Goal: Task Accomplishment & Management: Complete application form

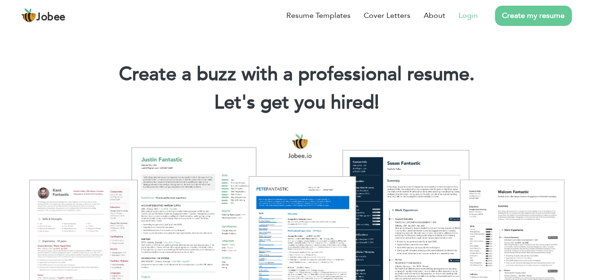
click at [472, 17] on link "Login" at bounding box center [468, 15] width 19 height 11
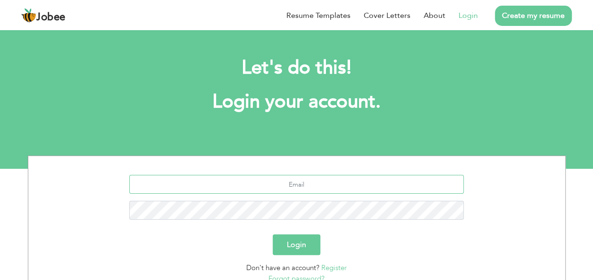
click at [286, 187] on input "text" at bounding box center [296, 184] width 335 height 19
type input "hafeez.rehman381@gmail.com"
click at [273, 235] on button "Login" at bounding box center [297, 245] width 48 height 21
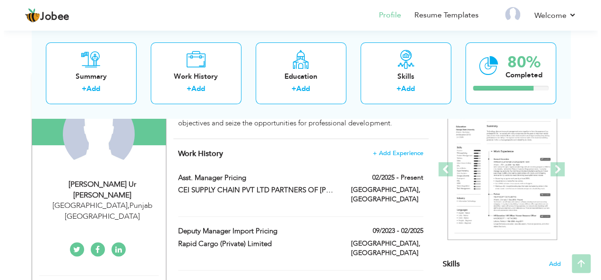
scroll to position [126, 0]
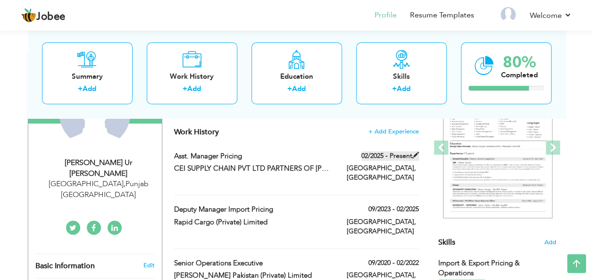
click at [415, 155] on span at bounding box center [416, 155] width 7 height 7
type input "Asst. Manager Pricing"
type input "CEI SUPPLY CHAIN PVT LTD PARTNERS OF [PERSON_NAME] NETWORK"
type input "02/2025"
type input "Pakistan"
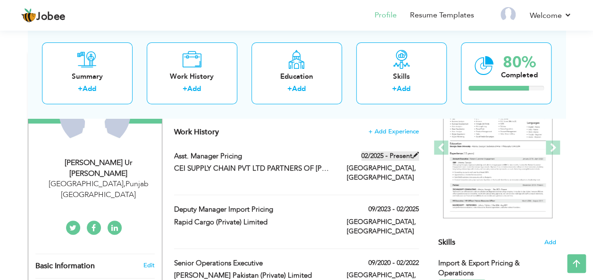
type input "Lahore"
checkbox input "true"
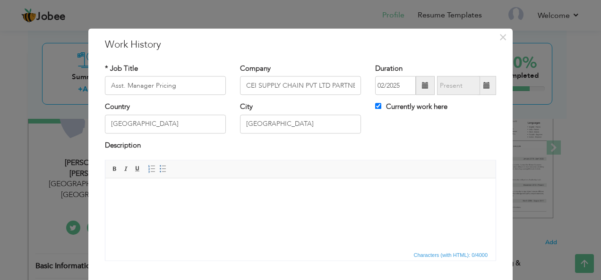
click at [212, 197] on html at bounding box center [300, 192] width 390 height 29
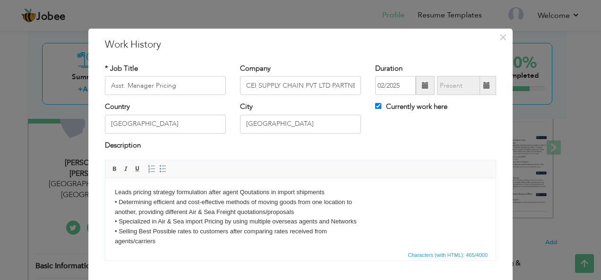
click at [114, 191] on html "Leads pricing strategy formulation after agent Qoutations in import shipments •…" at bounding box center [300, 217] width 390 height 78
click at [161, 168] on link "Insert/Remove Bulleted List" at bounding box center [163, 169] width 10 height 10
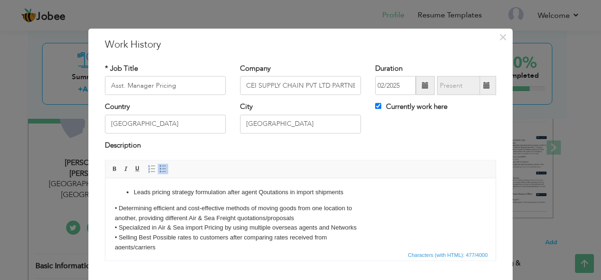
click at [119, 208] on body "Leads pricing strategy formulation after agent Qoutations in import shipments •…" at bounding box center [300, 220] width 371 height 65
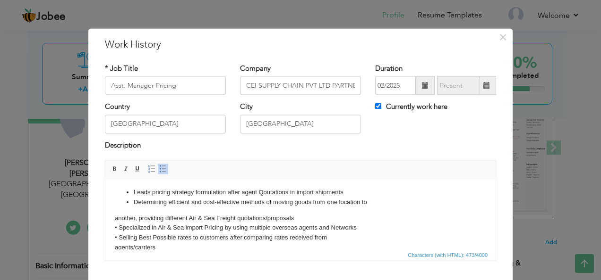
click at [116, 219] on body "Leads pricing strategy formulation after agent Qoutations in import shipments D…" at bounding box center [300, 220] width 371 height 65
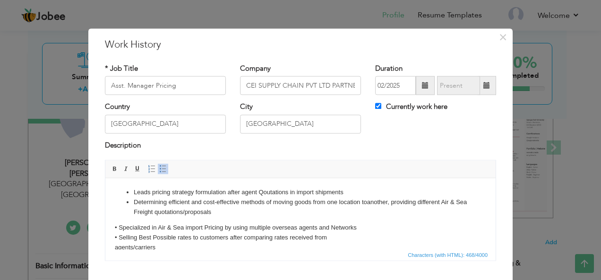
click at [118, 227] on body "Leads pricing strategy formulation after agent Qoutations in import shipments D…" at bounding box center [300, 220] width 371 height 65
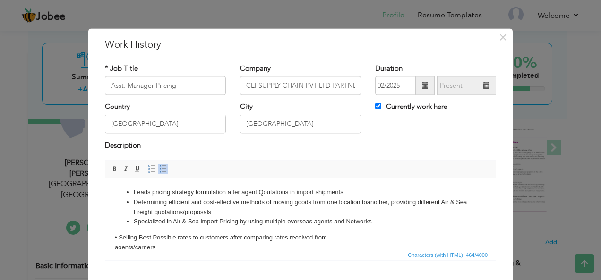
drag, startPoint x: 120, startPoint y: 234, endPoint x: 250, endPoint y: 441, distance: 243.9
click at [120, 234] on body "Leads pricing strategy formulation after agent Qoutations in import shipments D…" at bounding box center [300, 220] width 371 height 65
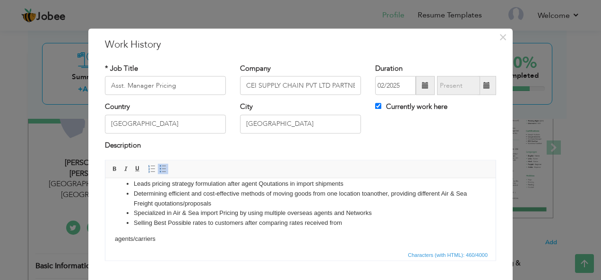
scroll to position [13, 0]
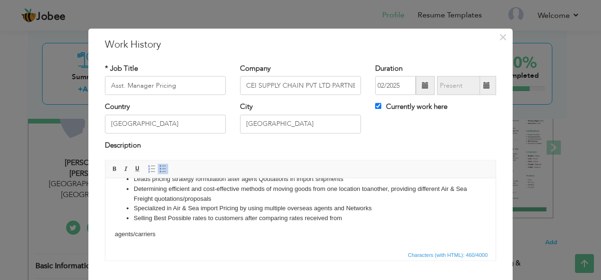
click at [115, 235] on body "Leads pricing strategy formulation after agent Qoutations in import shipments D…" at bounding box center [300, 207] width 371 height 65
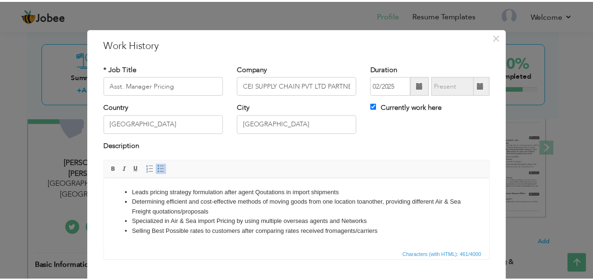
scroll to position [57, 0]
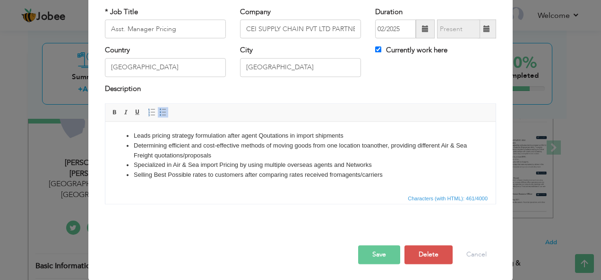
click at [381, 253] on button "Save" at bounding box center [379, 255] width 42 height 19
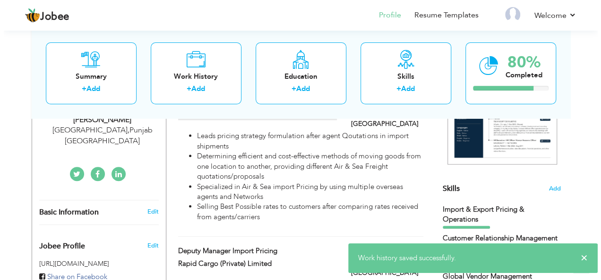
scroll to position [252, 0]
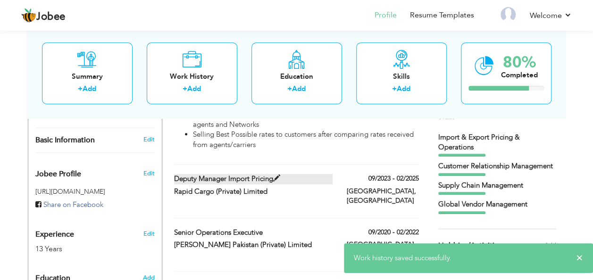
click at [276, 175] on span at bounding box center [276, 178] width 7 height 7
type input "Deputy Manager Import Pricing"
type input "Rapid Cargo (Private) Limited"
type input "09/2023"
type input "02/2025"
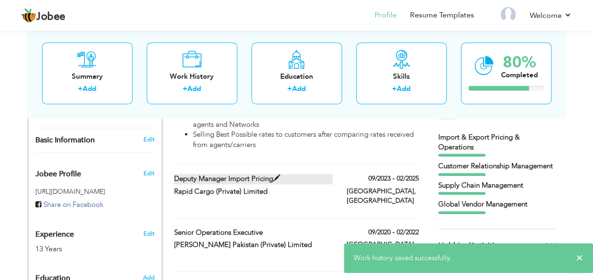
checkbox input "false"
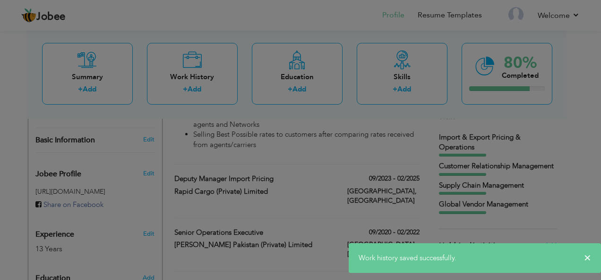
scroll to position [0, 0]
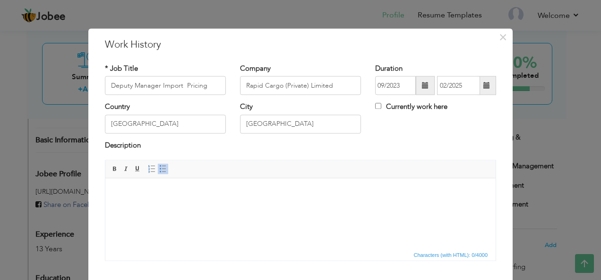
click at [171, 200] on html at bounding box center [300, 192] width 390 height 29
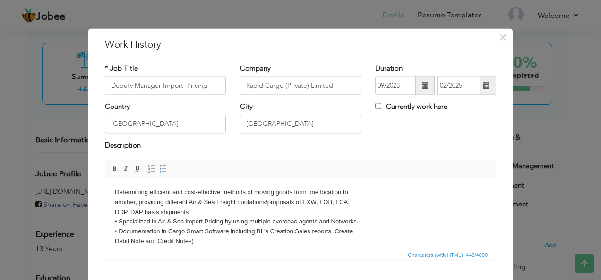
click at [115, 192] on body "Determining efficient and cost-effective methods of moving goods from one locat…" at bounding box center [300, 217] width 371 height 59
click at [162, 169] on link "Insert/Remove Bulleted List" at bounding box center [163, 169] width 10 height 10
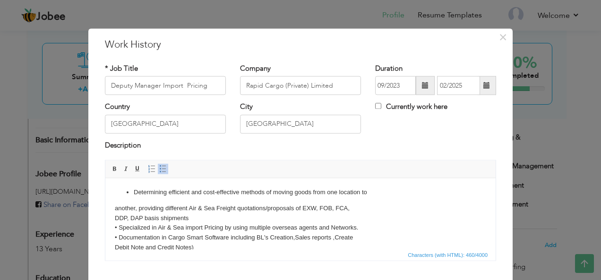
click at [115, 208] on body "Determining efficient and cost-effective methods of moving goods from one locat…" at bounding box center [300, 220] width 371 height 65
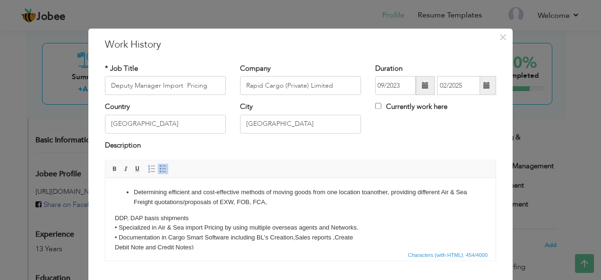
click at [114, 220] on html "Determining efficient and cost-effective methods of moving goods from one locat…" at bounding box center [300, 220] width 390 height 84
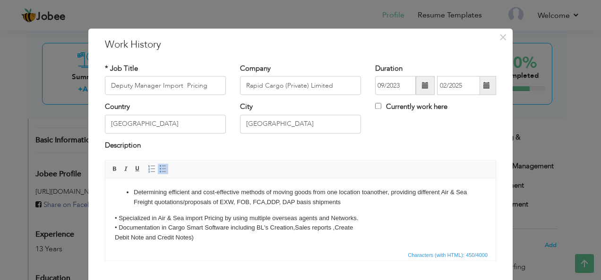
click at [118, 219] on body "Determining efficient and cost-effective methods of moving goods from one locat…" at bounding box center [300, 215] width 371 height 55
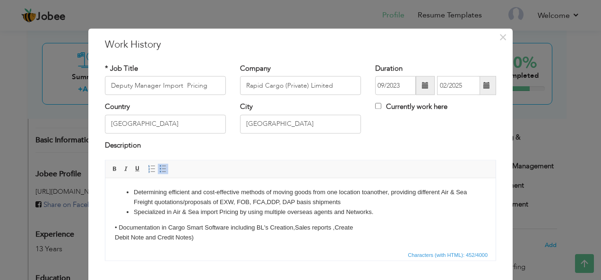
click at [117, 228] on body "Determining efficient and cost-effective methods of moving goods from one locat…" at bounding box center [300, 215] width 371 height 55
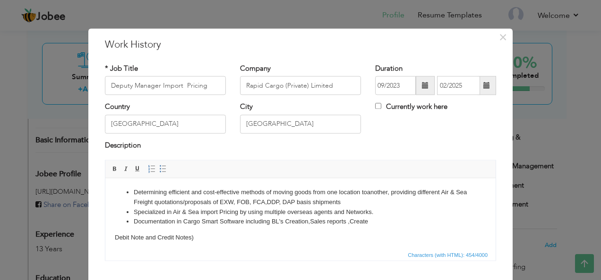
click at [114, 236] on html "Determining efficient and cost-effective methods of moving goods from one locat…" at bounding box center [300, 215] width 390 height 74
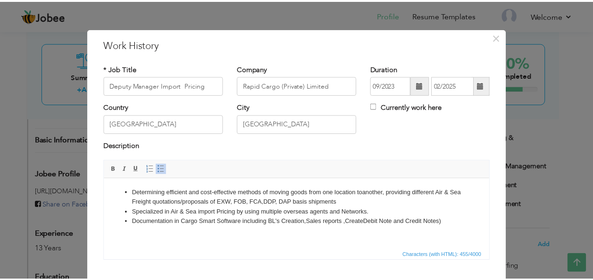
scroll to position [57, 0]
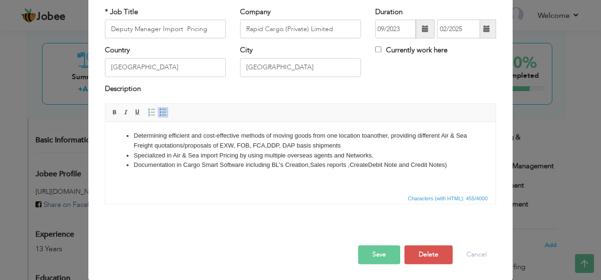
click at [381, 256] on button "Save" at bounding box center [379, 255] width 42 height 19
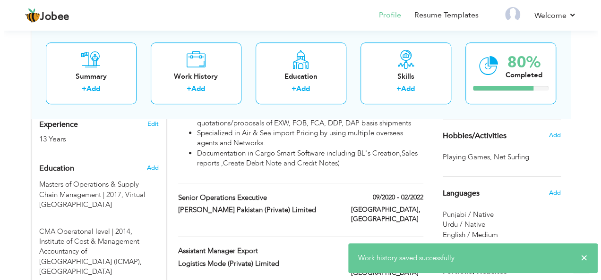
scroll to position [378, 0]
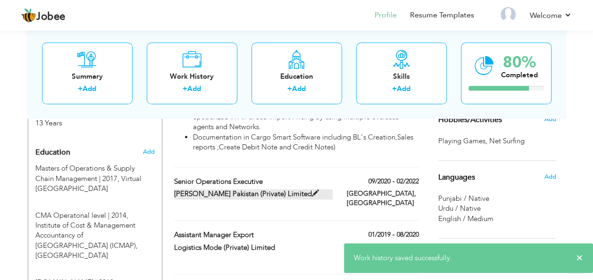
click at [312, 190] on span at bounding box center [315, 193] width 7 height 7
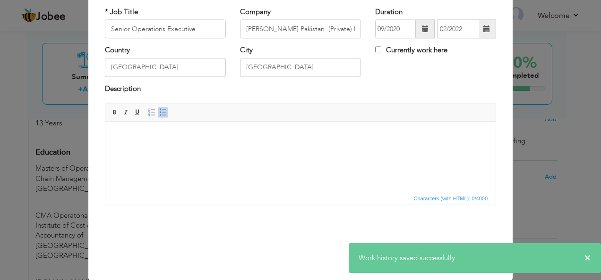
scroll to position [0, 0]
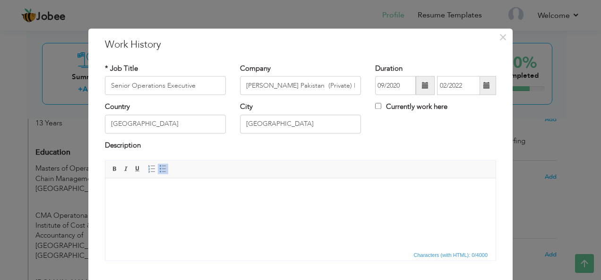
drag, startPoint x: 196, startPoint y: 191, endPoint x: 203, endPoint y: 191, distance: 7.1
click at [196, 190] on body at bounding box center [300, 193] width 371 height 10
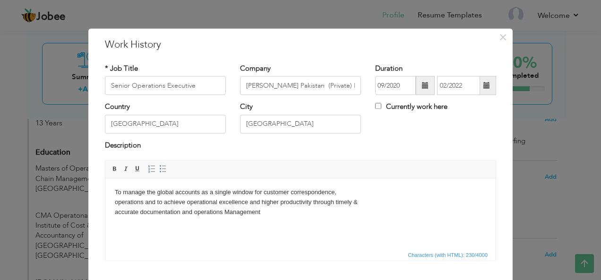
click at [115, 189] on body "To manage the global accounts as a single window for customer correspondence, o…" at bounding box center [300, 202] width 371 height 29
click at [158, 173] on link "Insert/Remove Bulleted List" at bounding box center [163, 169] width 10 height 10
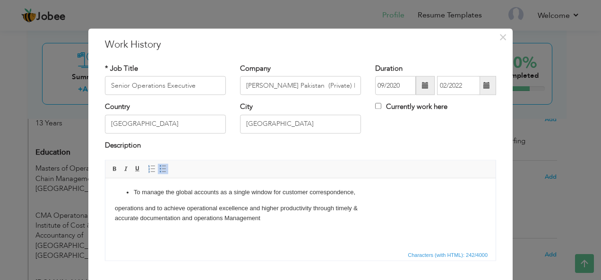
click at [115, 209] on body "To manage the global accounts as a single window for customer correspondence, o…" at bounding box center [300, 205] width 371 height 35
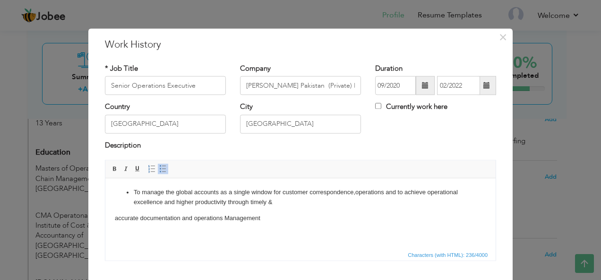
click at [117, 218] on body "To manage the global accounts as a single window for customer correspondence, o…" at bounding box center [300, 205] width 371 height 35
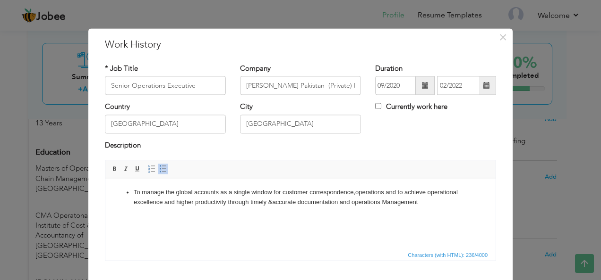
click at [435, 207] on li "To manage the global accounts as a single window for customer correspondence, o…" at bounding box center [300, 198] width 333 height 20
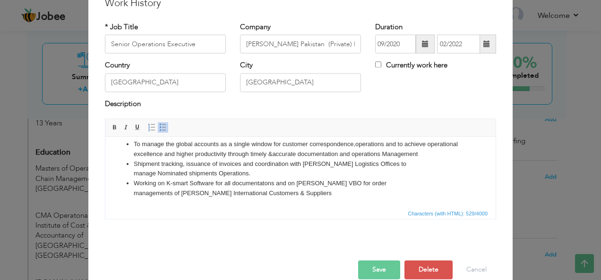
scroll to position [57, 0]
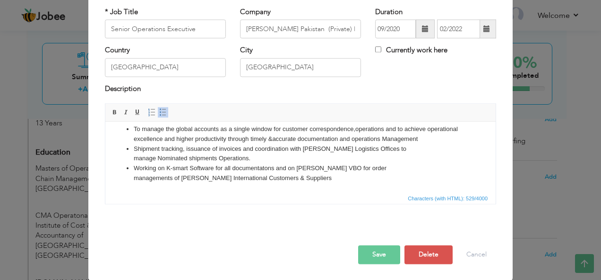
click at [381, 261] on button "Save" at bounding box center [379, 255] width 42 height 19
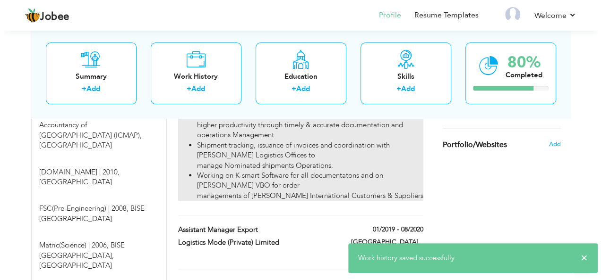
scroll to position [503, 0]
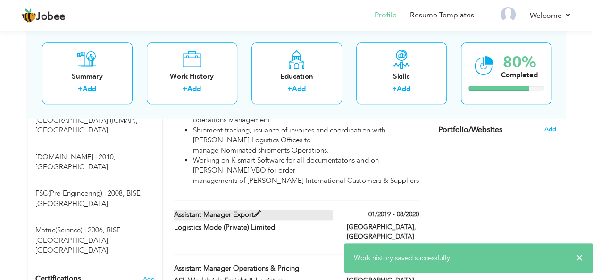
click at [268, 210] on label "Assistant Manager Export" at bounding box center [253, 215] width 159 height 10
type input "Assistant Manager Export"
type input "Logistics Mode (Private) Limited"
type input "01/2019"
type input "08/2020"
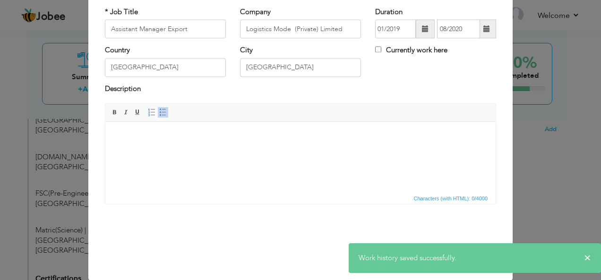
scroll to position [0, 0]
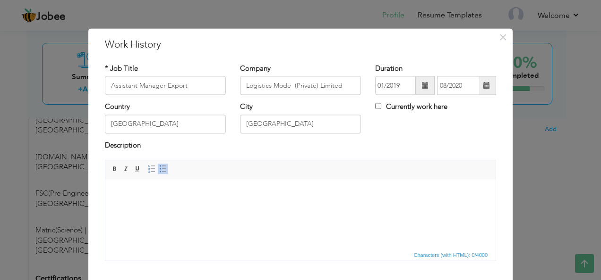
click at [189, 202] on html at bounding box center [300, 192] width 390 height 29
click at [155, 192] on body at bounding box center [300, 193] width 371 height 10
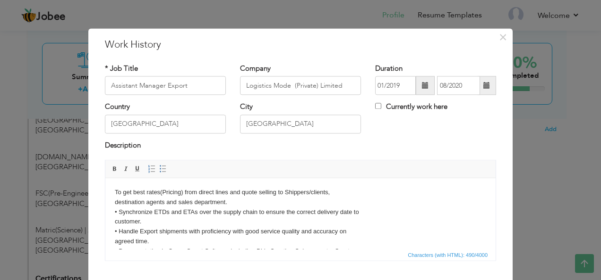
click at [114, 194] on html "To get best rates(Pricing) from direct lines and quote selling to Shippers/clie…" at bounding box center [300, 226] width 390 height 97
click at [159, 168] on span at bounding box center [163, 170] width 8 height 8
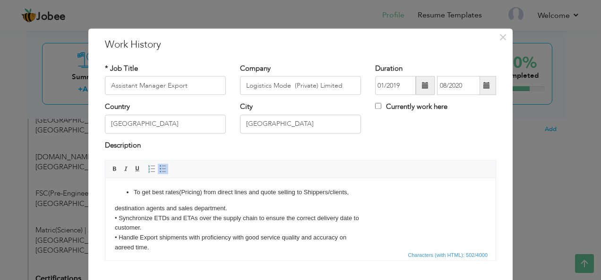
click at [115, 216] on body "To get best rates(Pricing) from direct lines and quote selling to Shippers/clie…" at bounding box center [300, 230] width 371 height 85
click at [119, 217] on body "To get best rates(Pricing) from direct lines and quote selling to Shippers/clie…" at bounding box center [300, 230] width 371 height 85
click at [117, 212] on body "To get best rates(Pricing) from direct lines and quote selling to Shippers/clie…" at bounding box center [300, 230] width 371 height 85
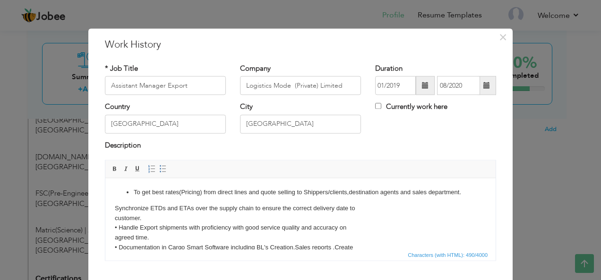
click at [114, 219] on html "To get best rates(Pricing) from direct lines and quote selling to Shippers/clie…" at bounding box center [300, 225] width 390 height 94
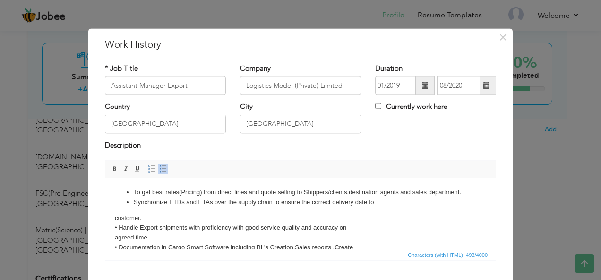
click at [118, 226] on body "To get best rates(Pricing) from direct lines and quote selling to Shippers/clie…" at bounding box center [300, 225] width 371 height 75
click at [114, 228] on html "To get best rates(Pricing) from direct lines and quote selling to Shippers/clie…" at bounding box center [300, 225] width 390 height 94
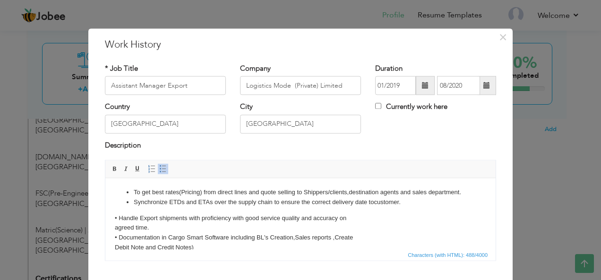
drag, startPoint x: 119, startPoint y: 228, endPoint x: 251, endPoint y: 431, distance: 242.4
click at [119, 228] on body "To get best rates(Pricing) from direct lines and quote selling to Shippers/clie…" at bounding box center [300, 220] width 371 height 65
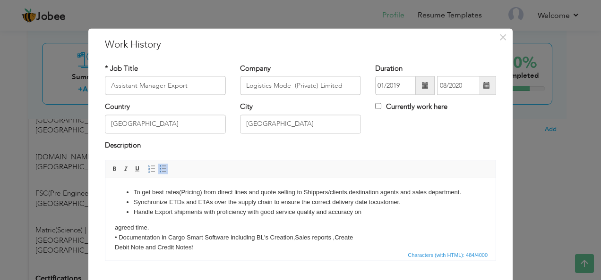
click at [114, 237] on html "To get best rates(Pricing) from direct lines and quote selling to Shippers/clie…" at bounding box center [300, 220] width 390 height 84
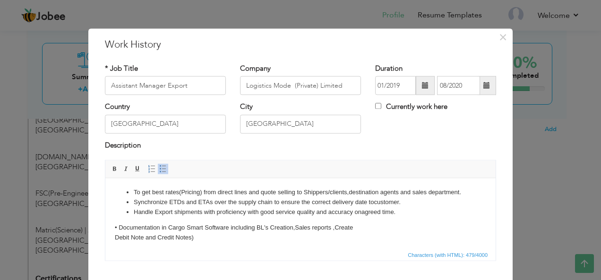
click at [118, 240] on body "To get best rates(Pricing) from direct lines and quote selling to Shippers/clie…" at bounding box center [300, 215] width 371 height 55
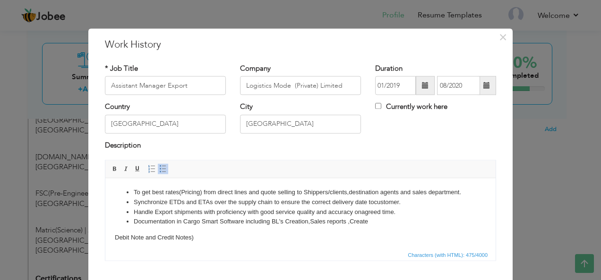
scroll to position [13, 0]
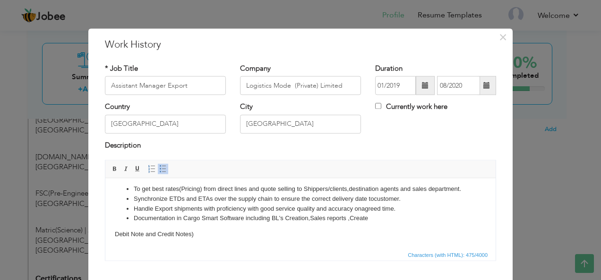
drag, startPoint x: 118, startPoint y: 234, endPoint x: 249, endPoint y: 428, distance: 234.3
click at [118, 234] on body "To get best rates(Pricing) from direct lines and quote selling to Shippers/clie…" at bounding box center [300, 212] width 371 height 55
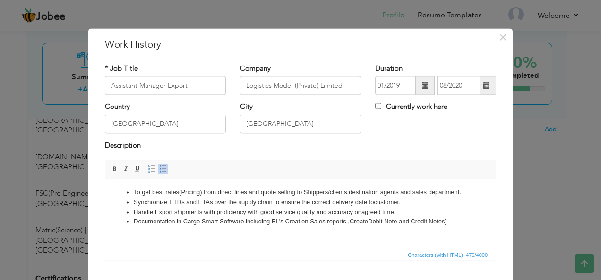
click at [253, 237] on html "To get best rates(Pricing) from direct lines and quote selling to Shippers/clie…" at bounding box center [300, 207] width 390 height 58
click at [203, 209] on li "Handle Export shipments with proficiency with good service quality and accuracy…" at bounding box center [300, 213] width 333 height 10
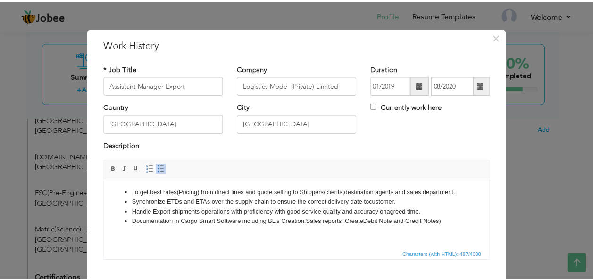
scroll to position [57, 0]
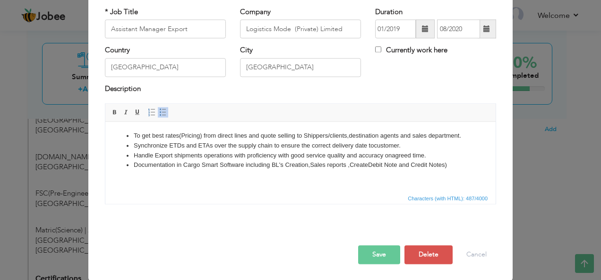
click at [383, 247] on button "Save" at bounding box center [379, 255] width 42 height 19
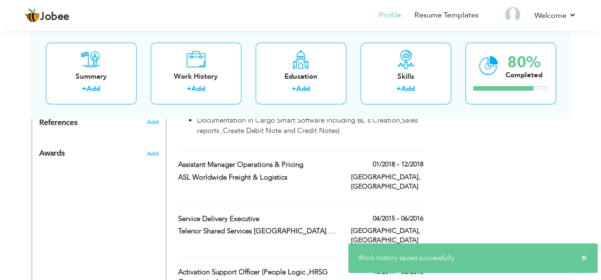
scroll to position [678, 0]
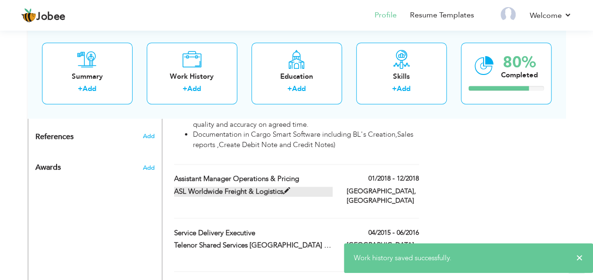
click at [269, 187] on label "ASL Worldwide Freight & Logistics" at bounding box center [253, 192] width 159 height 10
type input "Assistant Manager Operations & Pricing"
type input "ASL Worldwide Freight & Logistics"
type input "01/2018"
type input "12/2018"
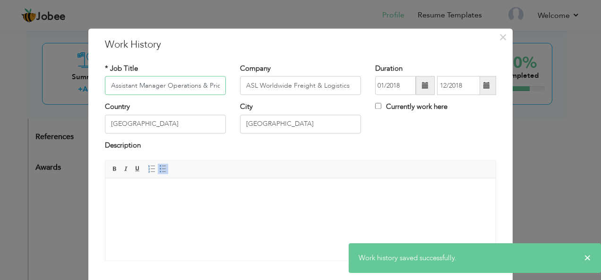
scroll to position [0, 8]
drag, startPoint x: 141, startPoint y: 208, endPoint x: 218, endPoint y: 211, distance: 77.0
click at [141, 207] on html at bounding box center [300, 192] width 390 height 29
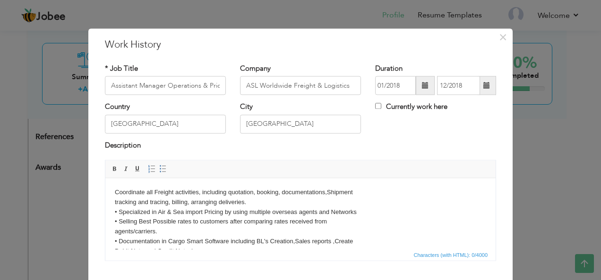
scroll to position [6, 0]
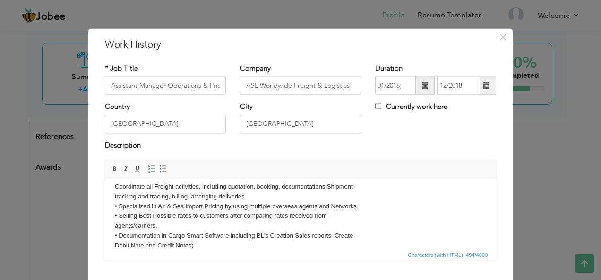
click at [118, 185] on body "Coordinate all Freight activities, including quotation, booking, documentations…" at bounding box center [300, 216] width 371 height 69
click at [115, 184] on body "Coordinate all Freight activities, including quotation, booking, documentations…" at bounding box center [300, 216] width 371 height 69
click at [155, 176] on span "Paragraph Insert/Remove Numbered List Insert/Remove Bulleted List" at bounding box center [158, 171] width 25 height 14
click at [160, 168] on span at bounding box center [163, 170] width 8 height 8
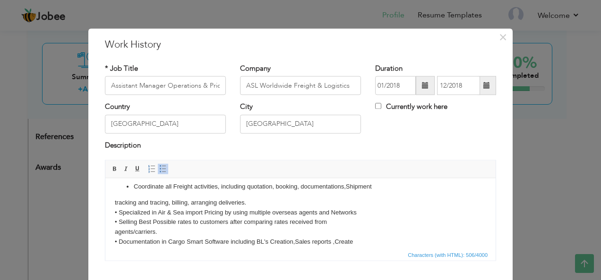
click at [115, 203] on body "Coordinate all Freight activities, including quotation, booking, documentations…" at bounding box center [300, 219] width 371 height 75
click at [119, 209] on body "Coordinate all Freight activities, including quotation, booking, documentations…" at bounding box center [300, 219] width 371 height 75
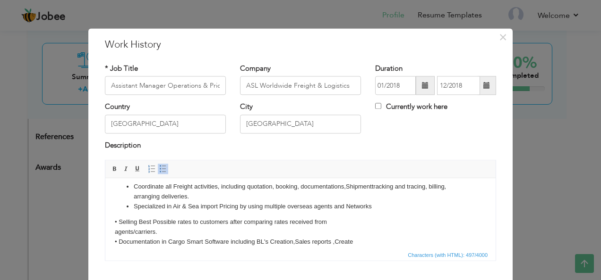
click at [119, 220] on body "Coordinate all Freight activities, including quotation, booking, documentations…" at bounding box center [300, 219] width 371 height 75
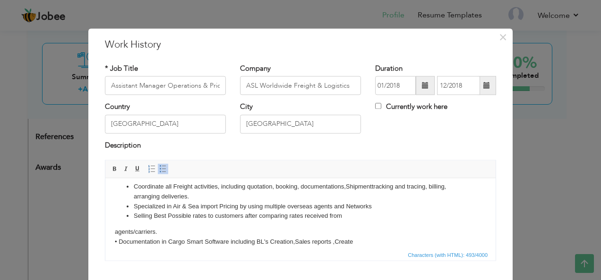
click at [115, 233] on body "Coordinate all Freight activities, including quotation, booking, documentations…" at bounding box center [300, 219] width 371 height 75
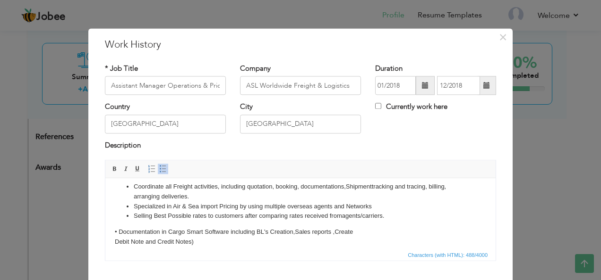
click at [119, 231] on body "Coordinate all Freight activities, including quotation, booking, documentations…" at bounding box center [300, 214] width 371 height 65
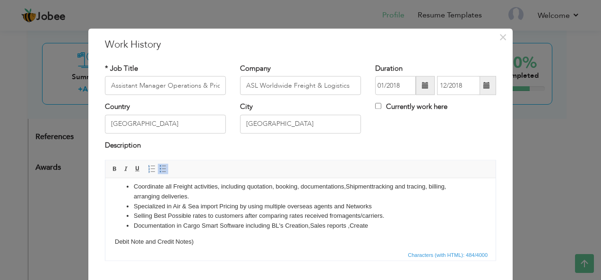
click at [115, 235] on body "Coordinate all Freight activities, including quotation, booking, documentations…" at bounding box center [300, 214] width 371 height 65
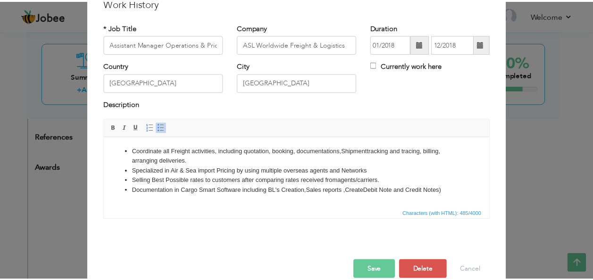
scroll to position [57, 0]
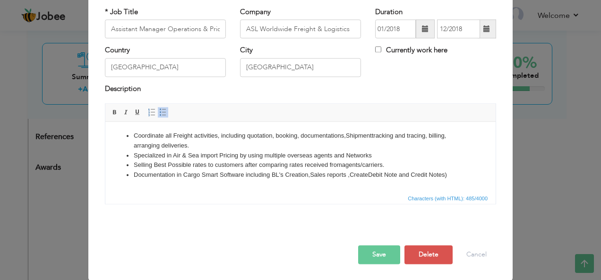
click at [367, 193] on span "Characters (with HTML): 485/4000" at bounding box center [300, 198] width 390 height 11
click at [381, 250] on button "Save" at bounding box center [379, 255] width 42 height 19
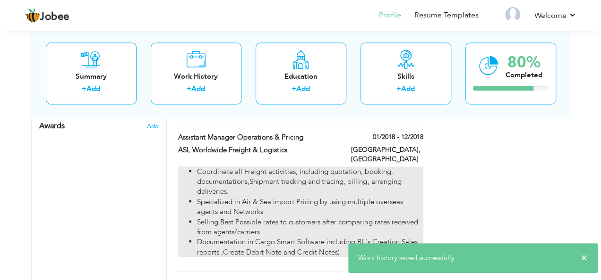
scroll to position [804, 0]
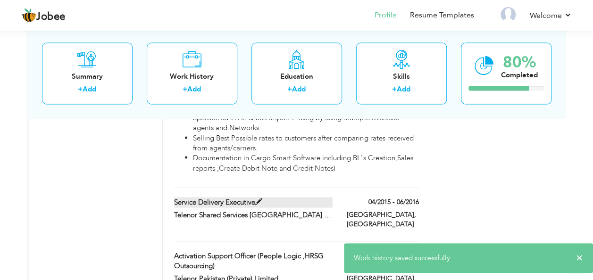
click at [261, 198] on span at bounding box center [258, 201] width 7 height 7
type input "Service Delivery Executive"
type input "Telenor Shared Services [GEOGRAPHIC_DATA] (Private) Limited"
type input "04/2015"
type input "06/2016"
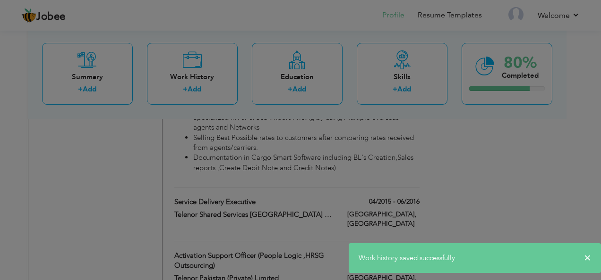
scroll to position [0, 0]
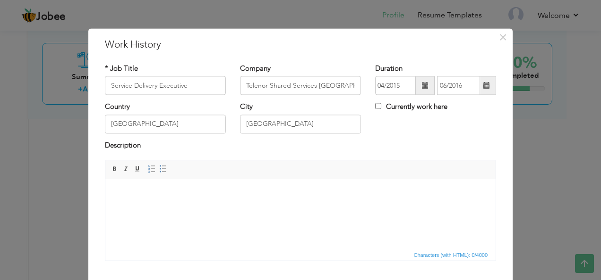
drag, startPoint x: 144, startPoint y: 195, endPoint x: 151, endPoint y: 194, distance: 6.9
click at [144, 195] on body at bounding box center [300, 193] width 371 height 10
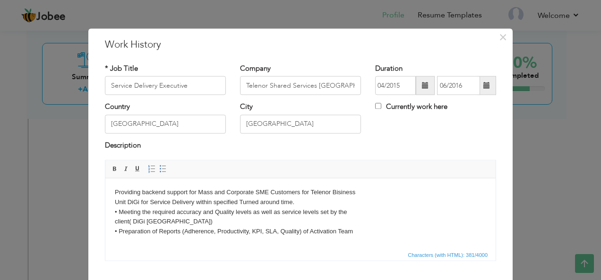
click at [117, 191] on body "Providing backend support for Mass and Corporate SME Customers for Telenor Bisi…" at bounding box center [300, 212] width 371 height 49
click at [158, 170] on link "Insert/Remove Bulleted List" at bounding box center [163, 169] width 10 height 10
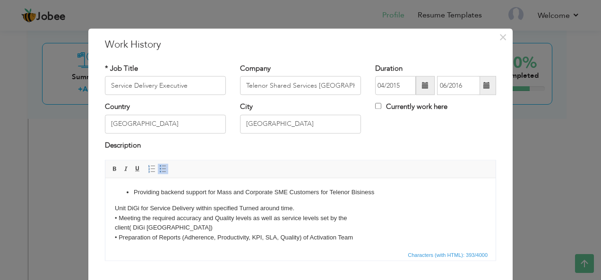
click at [115, 212] on body "Providing backend support for Mass and Corporate SME Customers for Telenor Bisi…" at bounding box center [300, 215] width 371 height 55
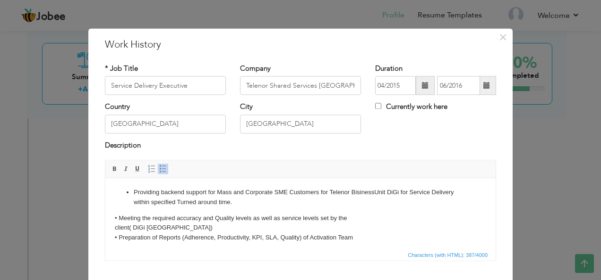
click at [119, 216] on body "Providing backend support for Mass and Corporate SME Customers for Telenor Bisi…" at bounding box center [300, 215] width 371 height 55
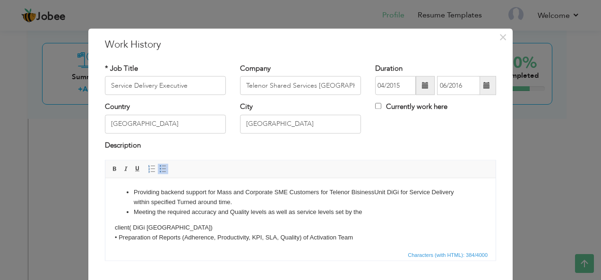
click at [116, 226] on body "Providing backend support for Mass and Corporate SME Customers for Telenor Bisi…" at bounding box center [300, 215] width 371 height 55
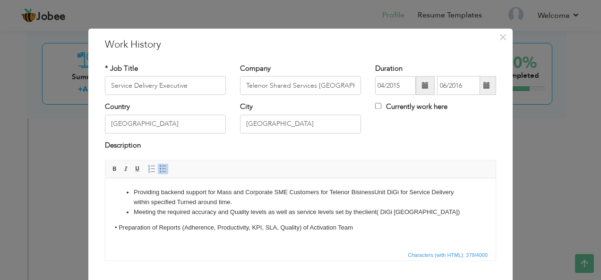
click at [119, 226] on body "Providing backend support for Mass and Corporate SME Customers for Telenor Bisi…" at bounding box center [300, 210] width 371 height 45
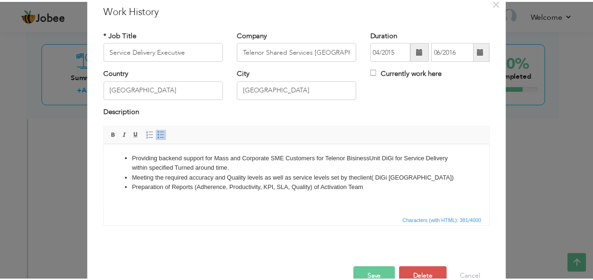
scroll to position [57, 0]
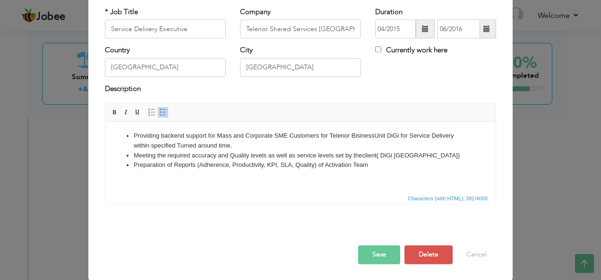
click at [281, 180] on html "Providing backend support for Mass and Corporate SME Customers for Telenor Bisi…" at bounding box center [300, 151] width 390 height 58
click at [380, 255] on button "Save" at bounding box center [379, 255] width 42 height 19
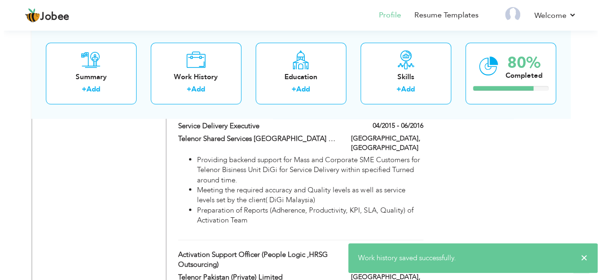
scroll to position [911, 0]
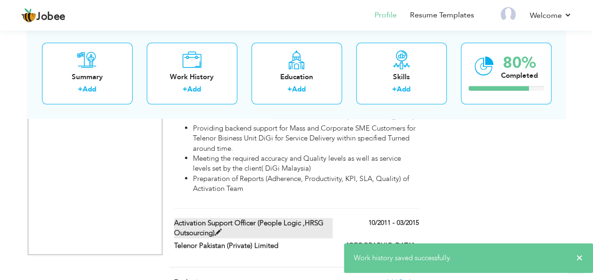
click at [240, 219] on label "Activation Support Officer (People Logic ,HRSG Outsourcing)" at bounding box center [253, 229] width 159 height 20
type input "Activation Support Officer (People Logic ,HRSG Outsourcing)"
type input "Telenor Pakistan (Private) Limited"
type input "10/2011"
type input "03/2015"
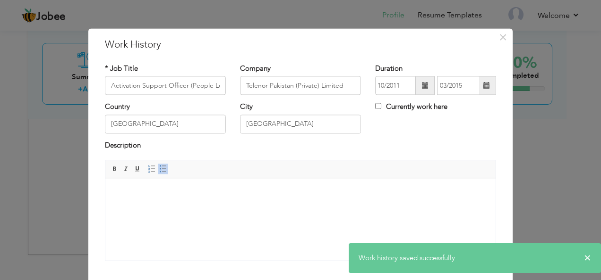
scroll to position [0, 0]
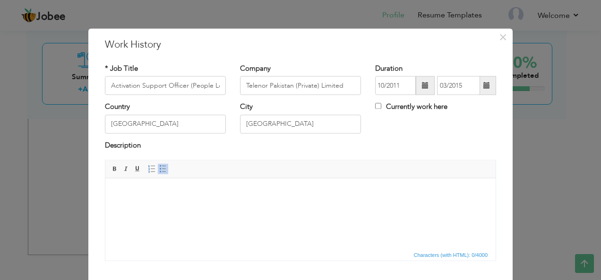
click at [236, 188] on body at bounding box center [300, 193] width 371 height 10
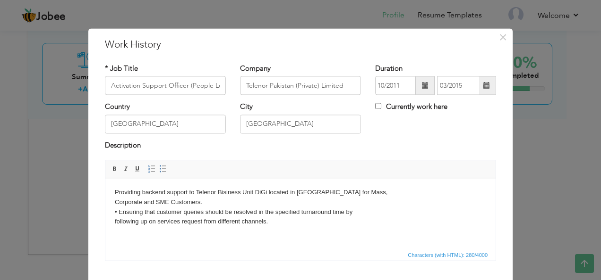
click at [113, 197] on html "Providing backend support to Telenor Bisiness Unit DiGi located in Malaysia for…" at bounding box center [300, 207] width 390 height 58
click at [165, 169] on span "Paragraph Insert/Remove Numbered List Insert/Remove Bulleted List" at bounding box center [158, 171] width 25 height 14
click at [161, 169] on span at bounding box center [163, 170] width 8 height 8
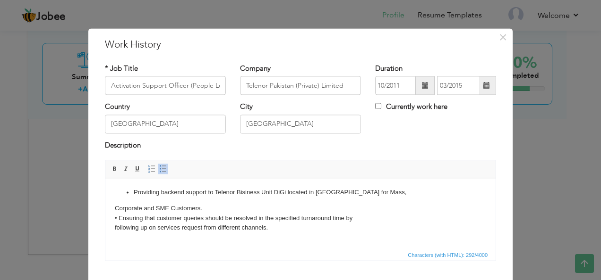
drag, startPoint x: 115, startPoint y: 207, endPoint x: 158, endPoint y: 214, distance: 44.0
click at [119, 207] on body "Providing backend support to Telenor Bisiness Unit DiGi located in Malaysia for…" at bounding box center [300, 210] width 371 height 45
click at [114, 209] on html "Providing backend support to Telenor Bisiness Unit DiGi located in Malaysia for…" at bounding box center [300, 210] width 390 height 64
click at [117, 208] on body "Providing backend support to Telenor Bisiness Unit DiGi located in Malaysia for…" at bounding box center [300, 210] width 371 height 45
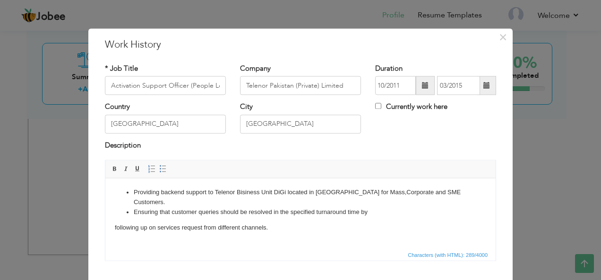
click at [112, 221] on html "Providing backend support to Telenor Bisiness Unit DiGi located in Malaysia for…" at bounding box center [300, 210] width 390 height 64
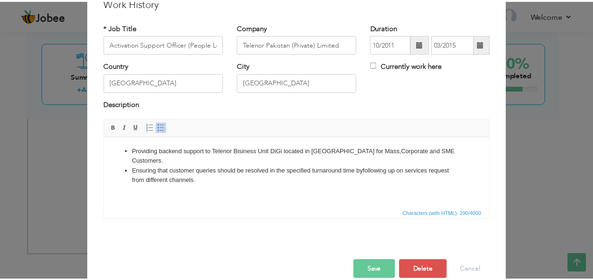
scroll to position [57, 0]
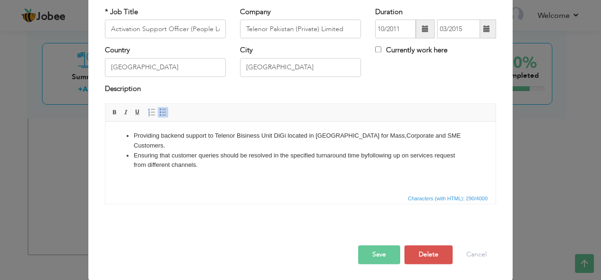
click at [379, 239] on div at bounding box center [300, 236] width 405 height 20
click at [379, 255] on button "Save" at bounding box center [379, 255] width 42 height 19
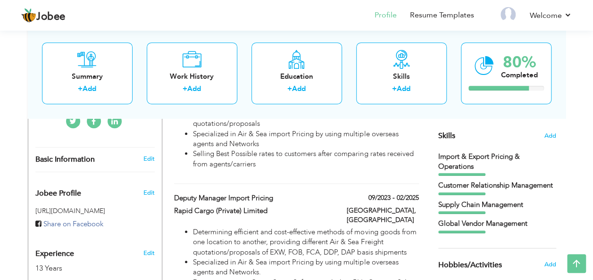
scroll to position [147, 0]
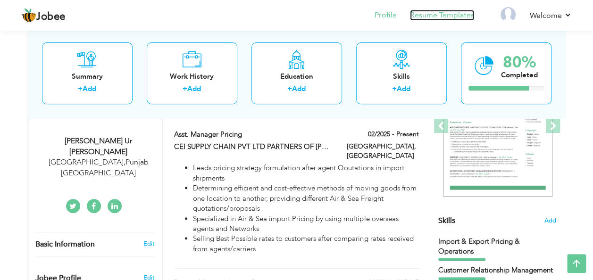
click at [448, 15] on link "Resume Templates" at bounding box center [442, 15] width 64 height 11
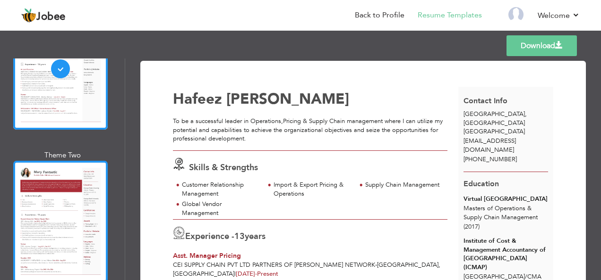
scroll to position [126, 0]
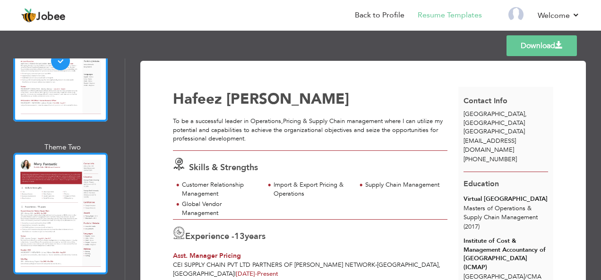
click at [75, 211] on div at bounding box center [60, 214] width 94 height 122
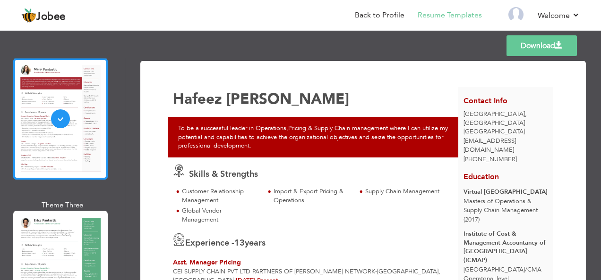
scroll to position [314, 0]
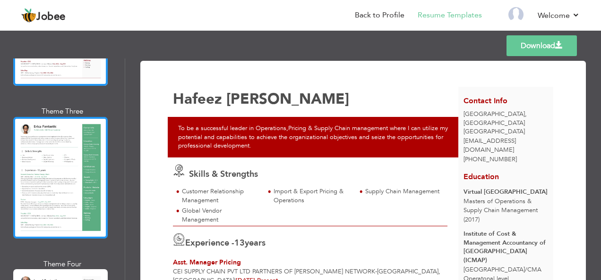
click at [47, 191] on div at bounding box center [60, 178] width 94 height 122
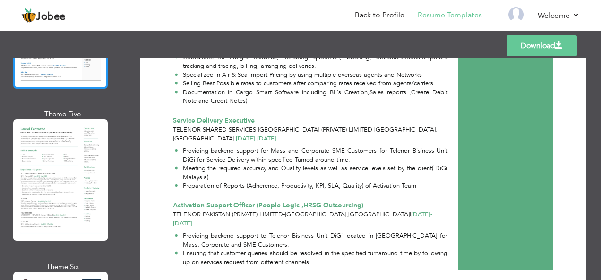
scroll to position [629, 0]
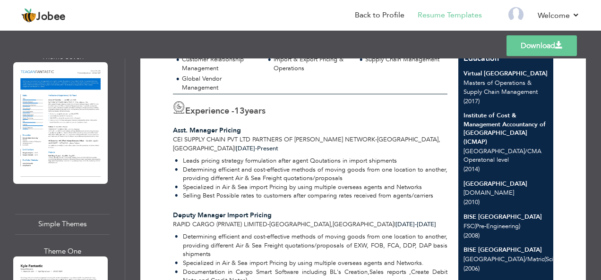
scroll to position [3876, 0]
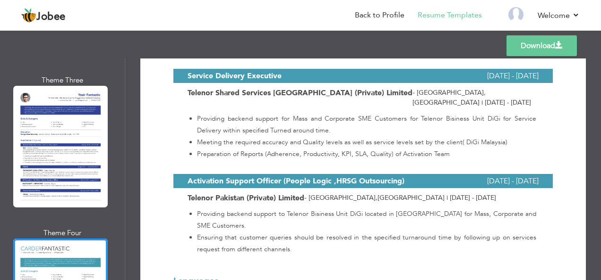
scroll to position [987, 0]
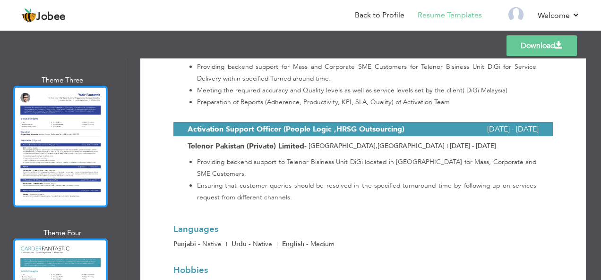
click at [62, 92] on div at bounding box center [60, 147] width 94 height 122
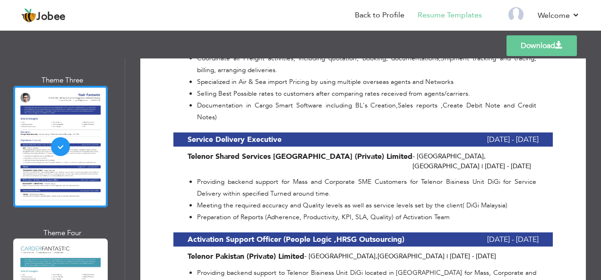
scroll to position [952, 0]
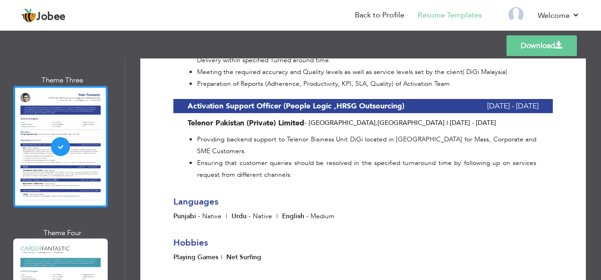
click at [538, 44] on link "Download" at bounding box center [541, 45] width 70 height 21
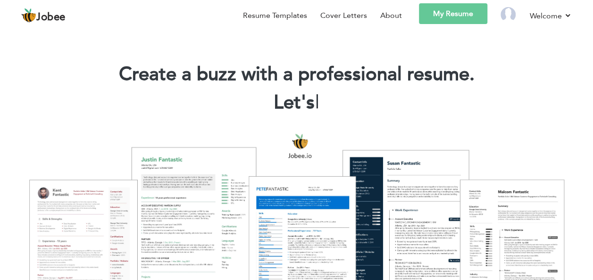
click at [462, 16] on link "My Resume" at bounding box center [453, 13] width 68 height 21
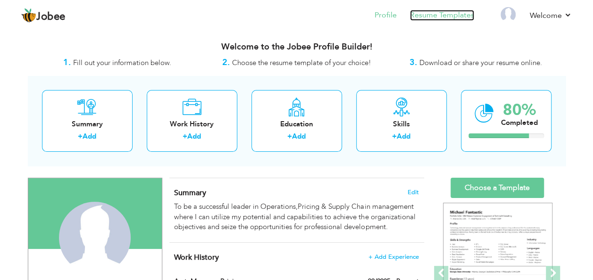
click at [453, 20] on link "Resume Templates" at bounding box center [442, 15] width 64 height 11
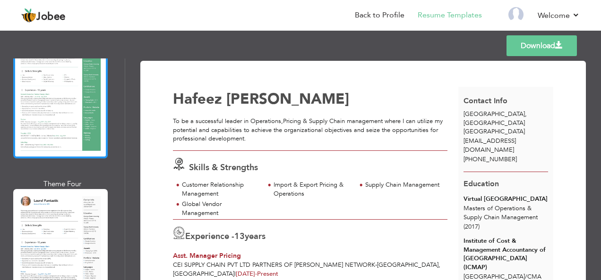
scroll to position [440, 0]
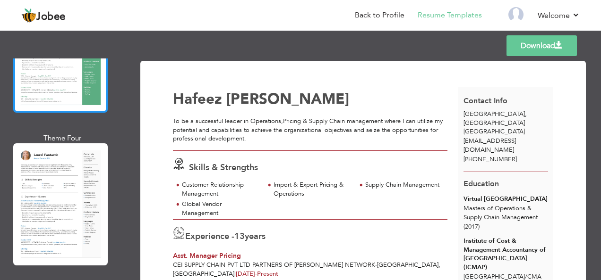
click at [64, 220] on div at bounding box center [60, 205] width 94 height 122
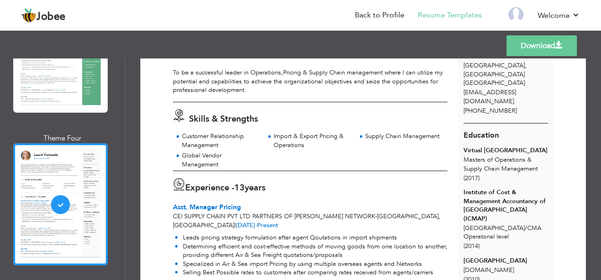
scroll to position [63, 0]
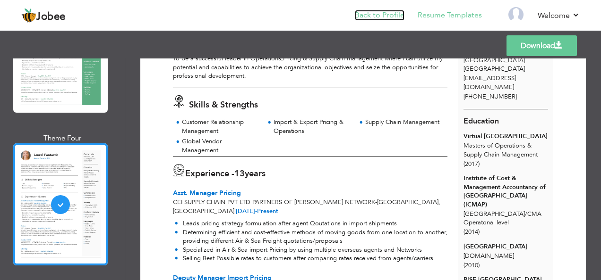
click at [396, 19] on link "Back to Profile" at bounding box center [380, 15] width 50 height 11
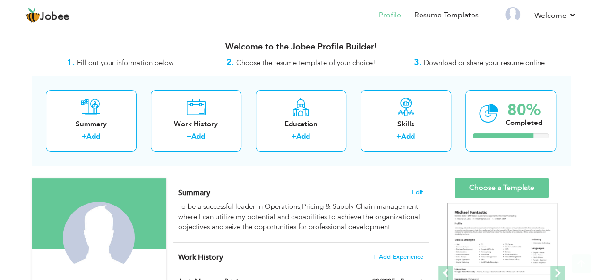
scroll to position [189, 0]
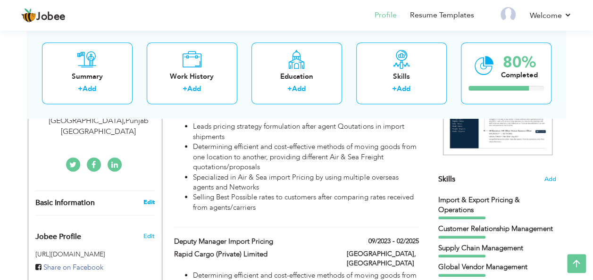
click at [144, 198] on link "Edit" at bounding box center [148, 202] width 11 height 8
type input "Hafeez"
type input "[PERSON_NAME]"
type input "[PHONE_NUMBER]"
select select "number:166"
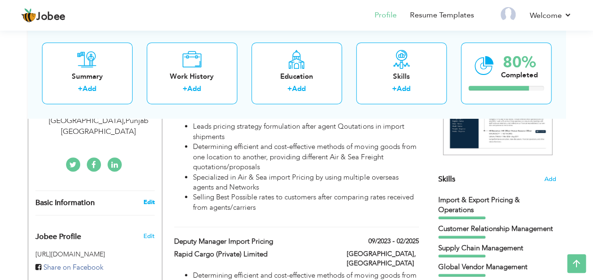
type input "[GEOGRAPHIC_DATA]"
select select "number:15"
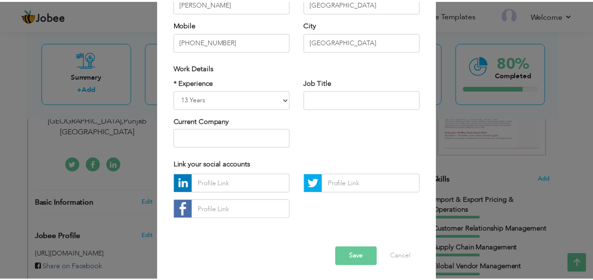
scroll to position [143, 0]
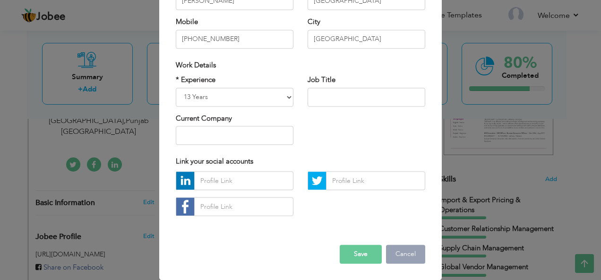
click at [404, 257] on button "Cancel" at bounding box center [405, 255] width 39 height 19
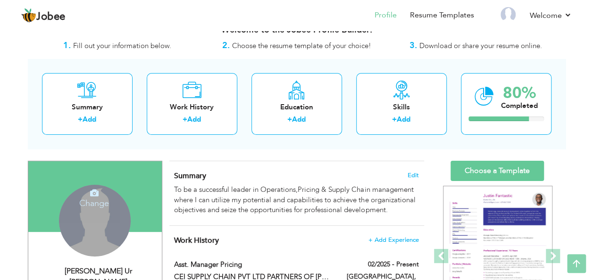
scroll to position [0, 0]
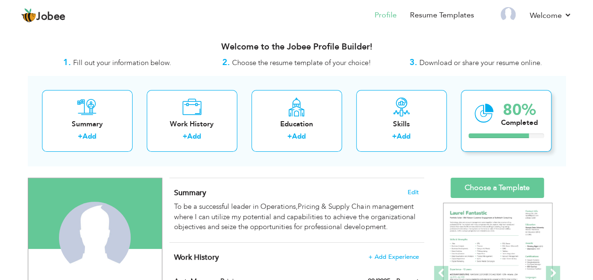
click at [515, 119] on div "Completed" at bounding box center [519, 123] width 37 height 10
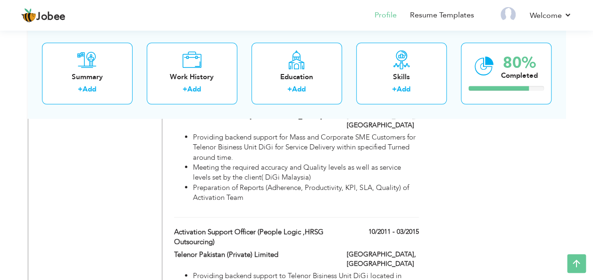
scroll to position [966, 0]
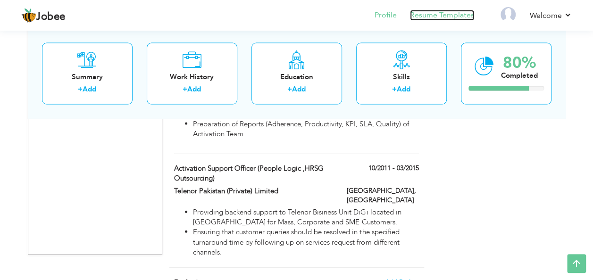
click at [446, 10] on link "Resume Templates" at bounding box center [442, 15] width 64 height 11
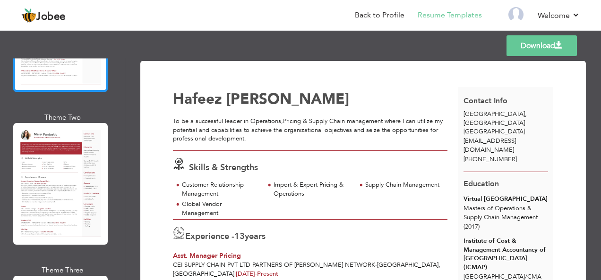
scroll to position [189, 0]
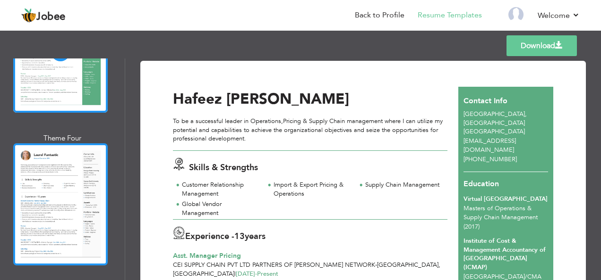
scroll to position [692, 0]
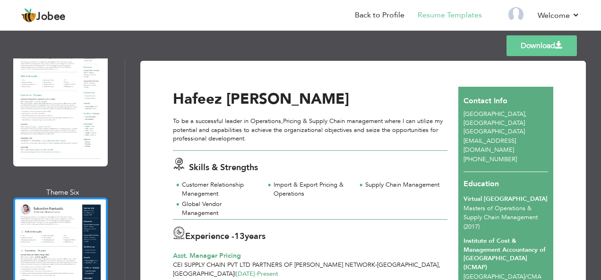
click at [70, 198] on div at bounding box center [60, 259] width 94 height 122
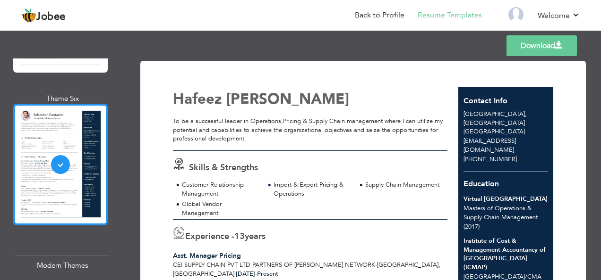
scroll to position [881, 0]
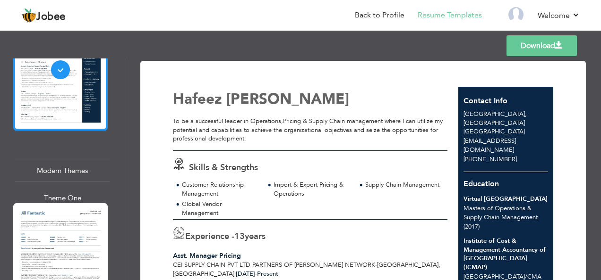
click at [76, 215] on div at bounding box center [60, 264] width 94 height 122
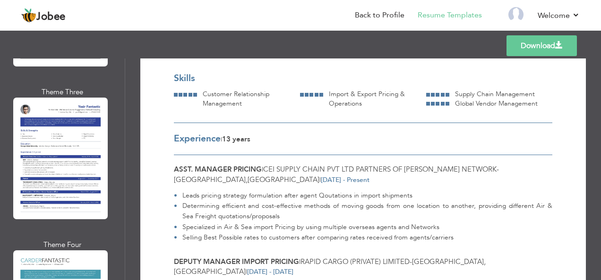
scroll to position [3876, 0]
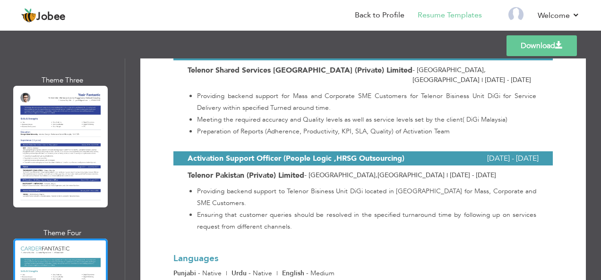
scroll to position [987, 0]
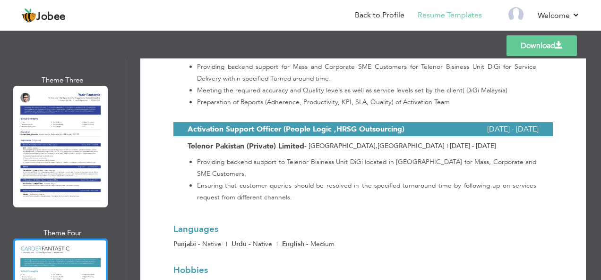
click at [535, 46] on link "Download" at bounding box center [541, 45] width 70 height 21
